Goal: Book appointment/travel/reservation

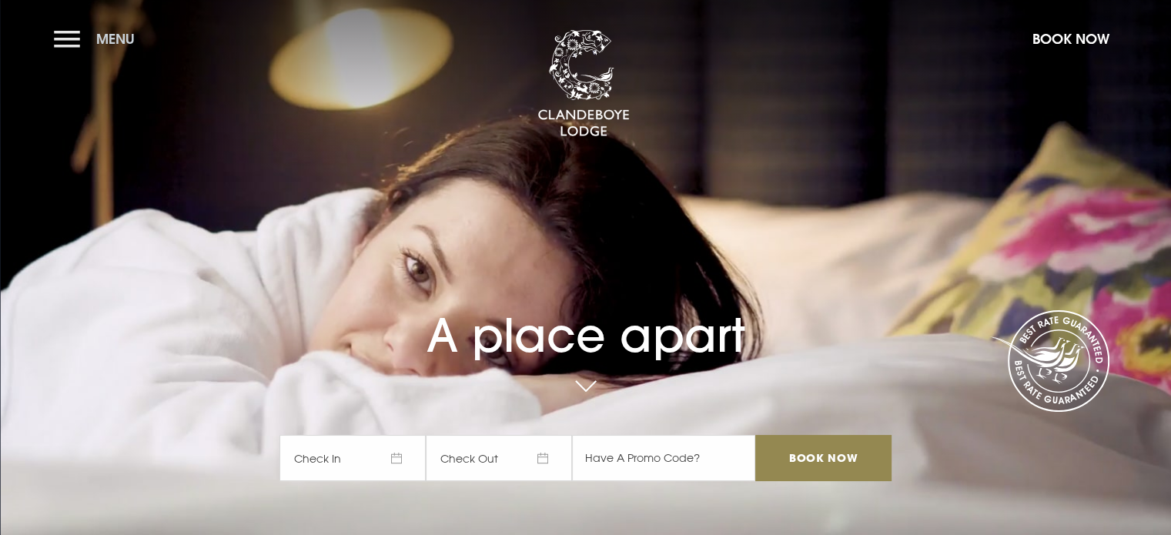
click at [64, 36] on button "Menu" at bounding box center [98, 38] width 89 height 33
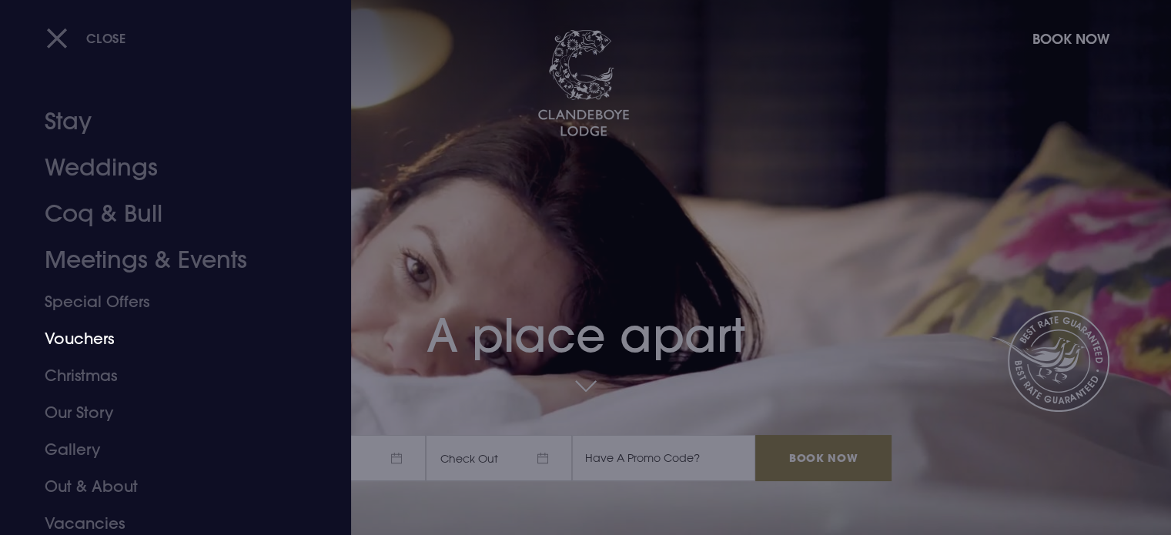
scroll to position [43, 0]
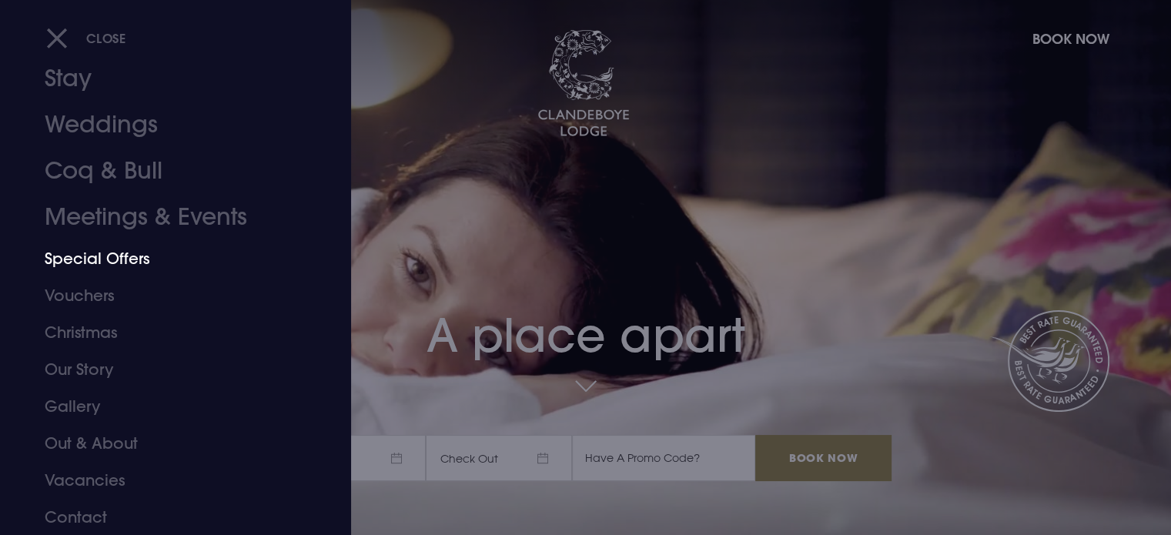
click at [102, 255] on link "Special Offers" at bounding box center [166, 258] width 243 height 37
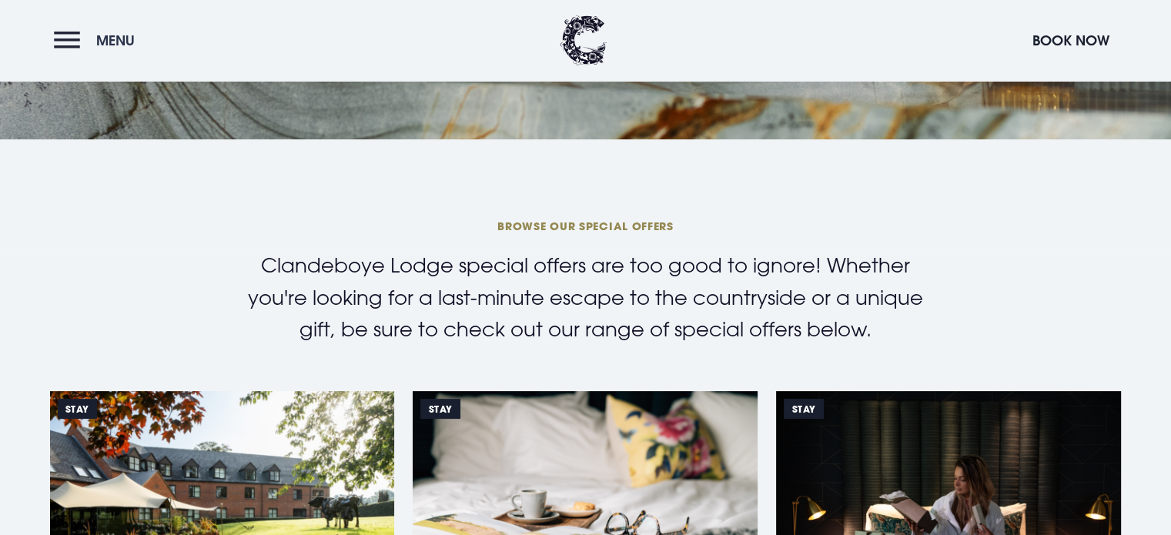
scroll to position [308, 0]
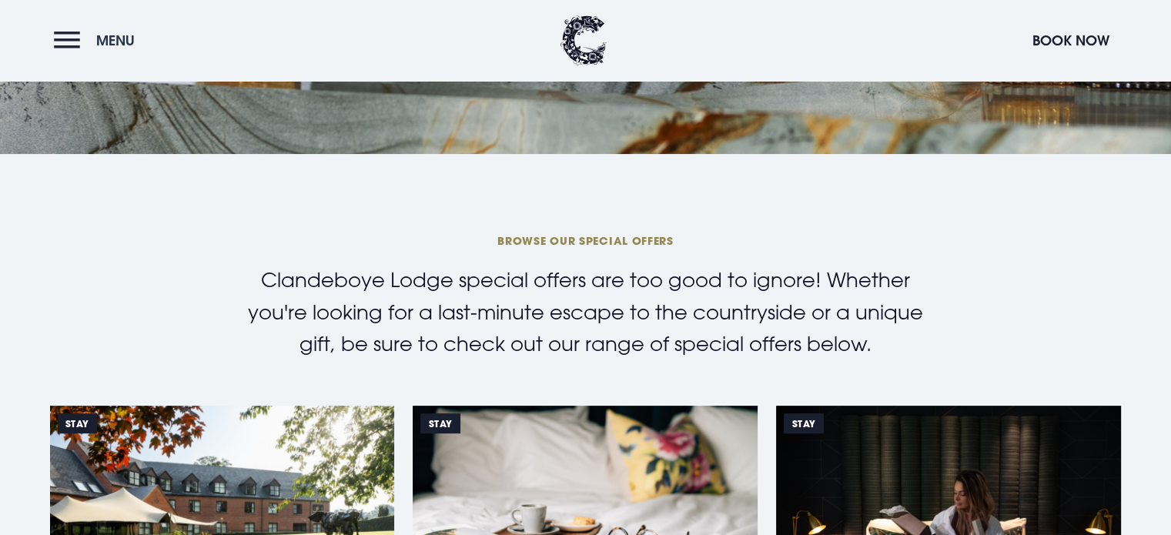
click at [72, 38] on button "Menu" at bounding box center [98, 40] width 89 height 33
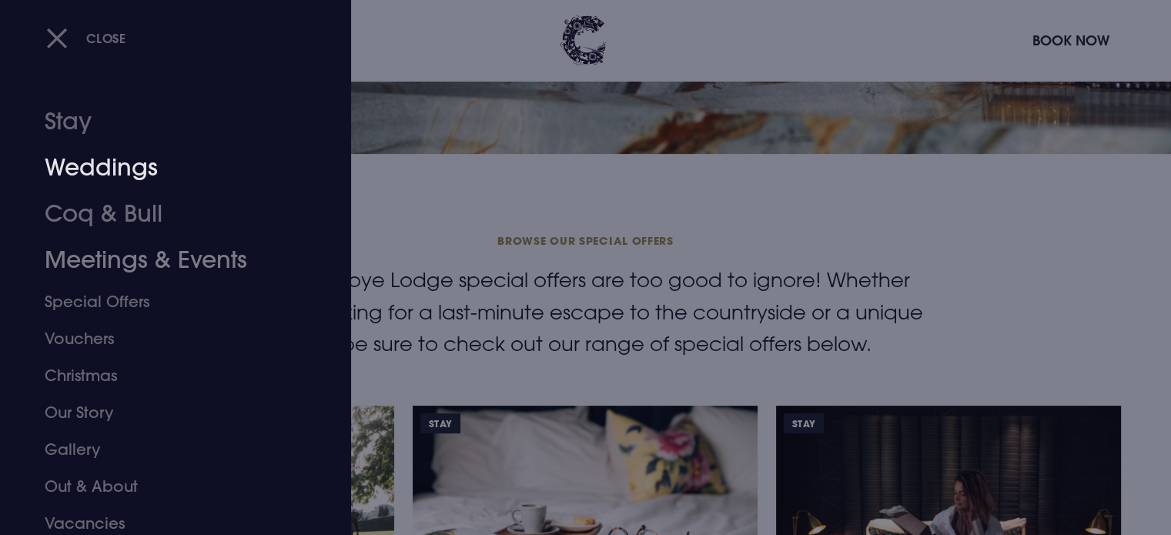
click at [108, 165] on link "Weddings" at bounding box center [166, 168] width 243 height 46
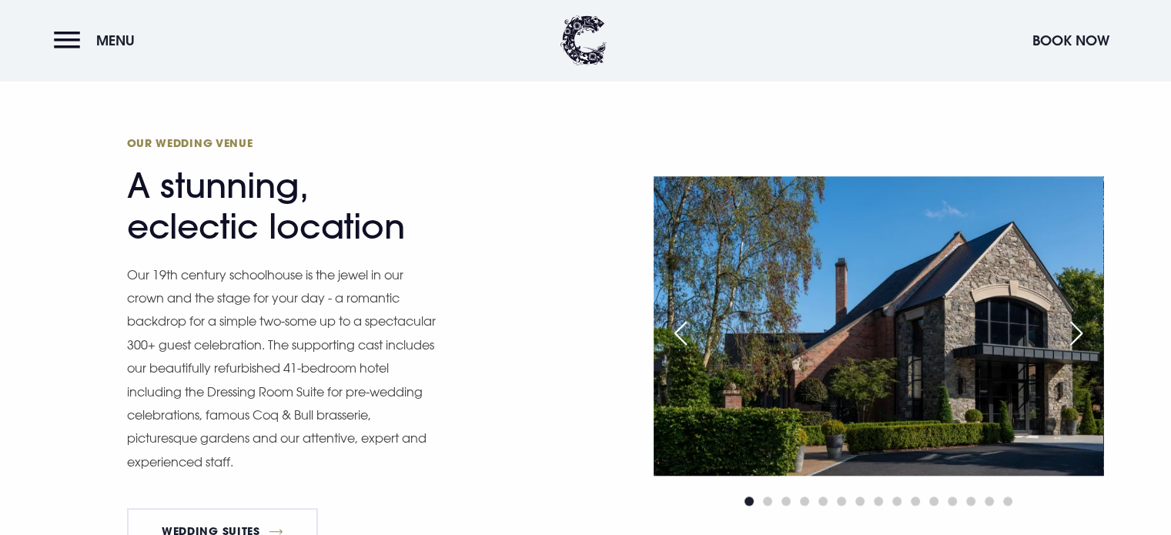
scroll to position [1232, 0]
